Goal: Entertainment & Leisure: Consume media (video, audio)

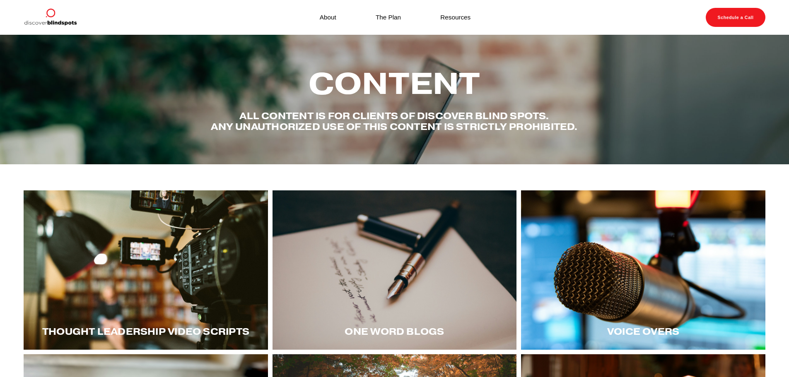
click at [455, 17] on link "Resources" at bounding box center [455, 17] width 30 height 11
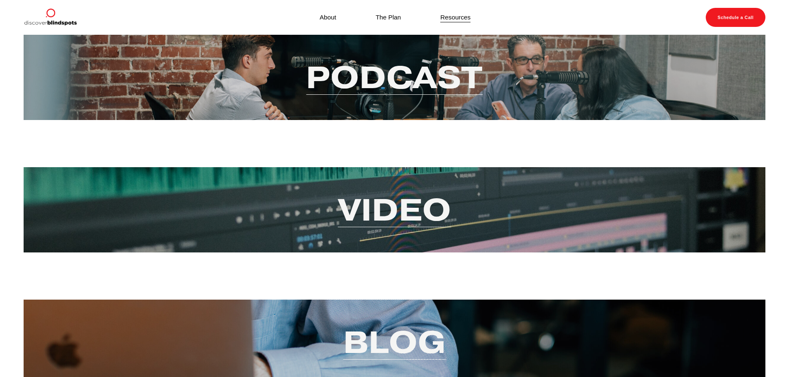
click at [453, 211] on h1 "Video" at bounding box center [394, 209] width 694 height 33
click at [397, 210] on link "Video" at bounding box center [395, 210] width 114 height 40
